Goal: Register for event/course

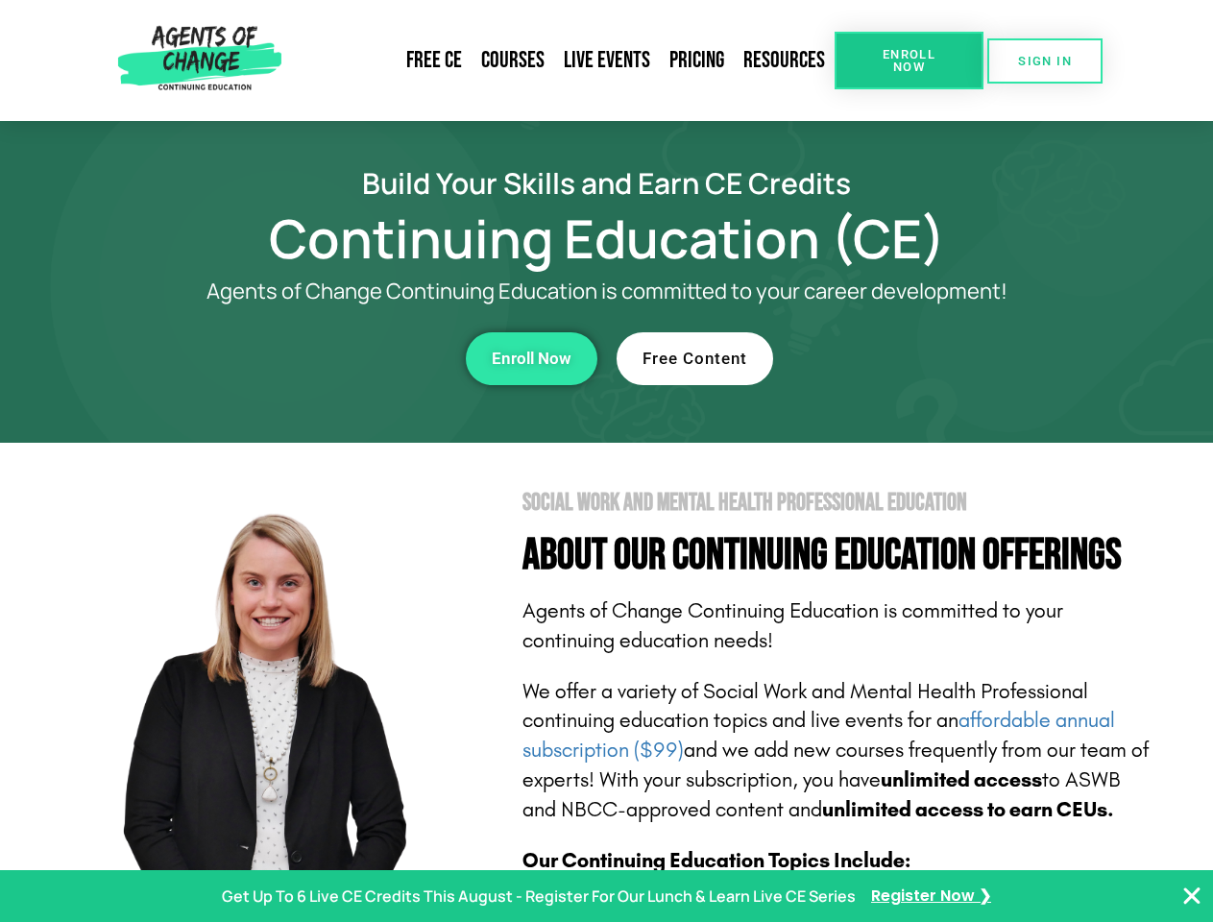
click at [606, 461] on section "Social Work and Mental Health Professional Education About Our Continuing Educa…" at bounding box center [606, 846] width 1213 height 807
click at [909, 61] on span "Enroll Now" at bounding box center [909, 60] width 87 height 25
click at [1045, 61] on span "SIGN IN" at bounding box center [1045, 61] width 54 height 12
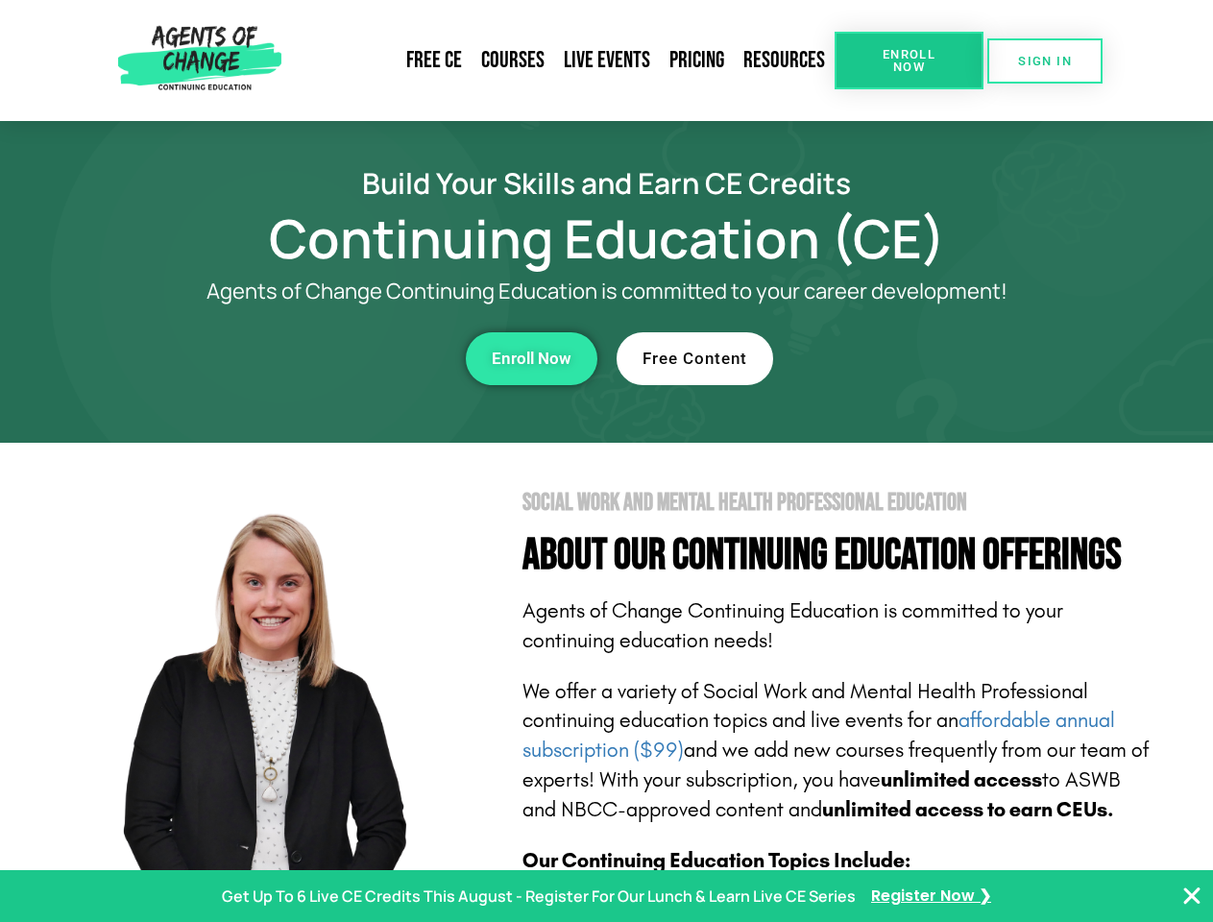
click at [333, 358] on div "Enroll Now" at bounding box center [333, 358] width 528 height 53
click at [531, 358] on span "Enroll Now" at bounding box center [532, 359] width 80 height 16
click at [881, 358] on div "Free Content" at bounding box center [881, 358] width 528 height 53
